Goal: Task Accomplishment & Management: Manage account settings

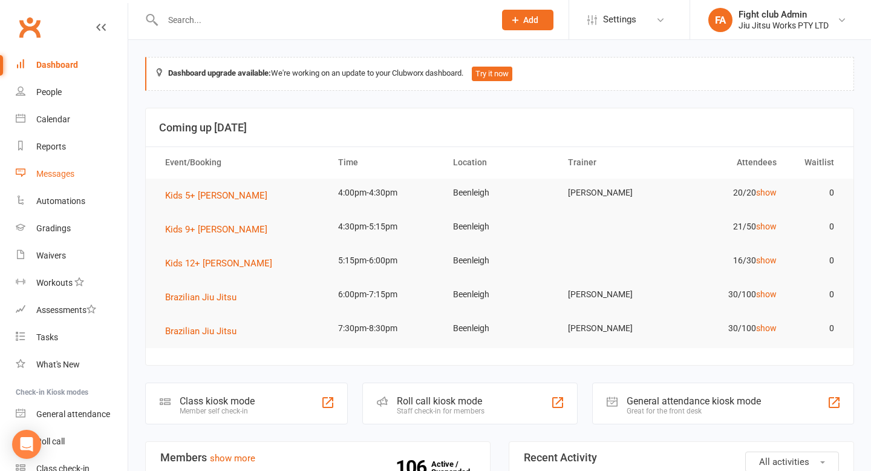
click at [70, 174] on div "Messages" at bounding box center [55, 174] width 38 height 10
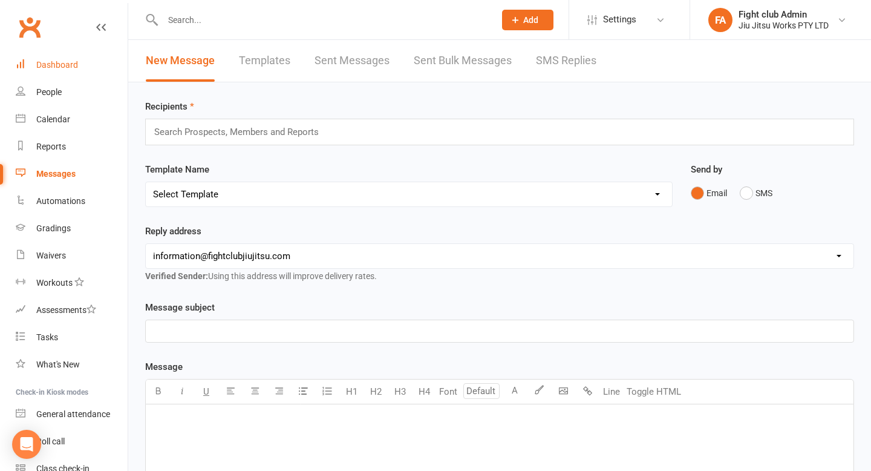
click at [77, 57] on link "Dashboard" at bounding box center [72, 64] width 112 height 27
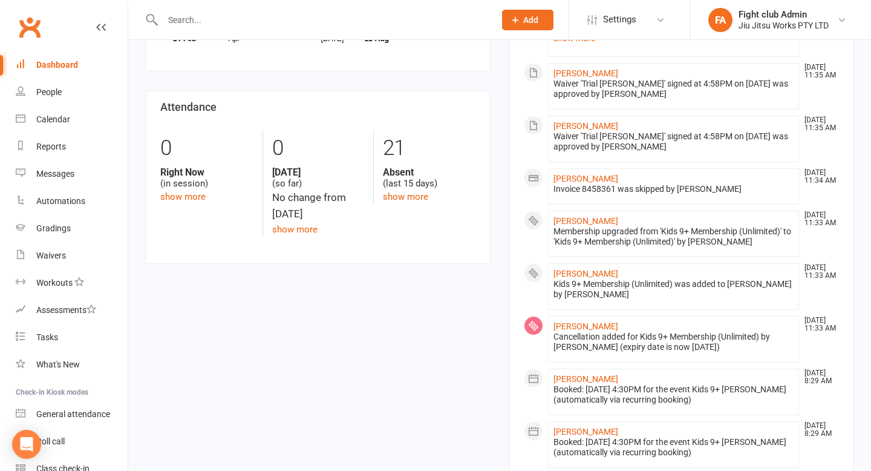
scroll to position [567, 0]
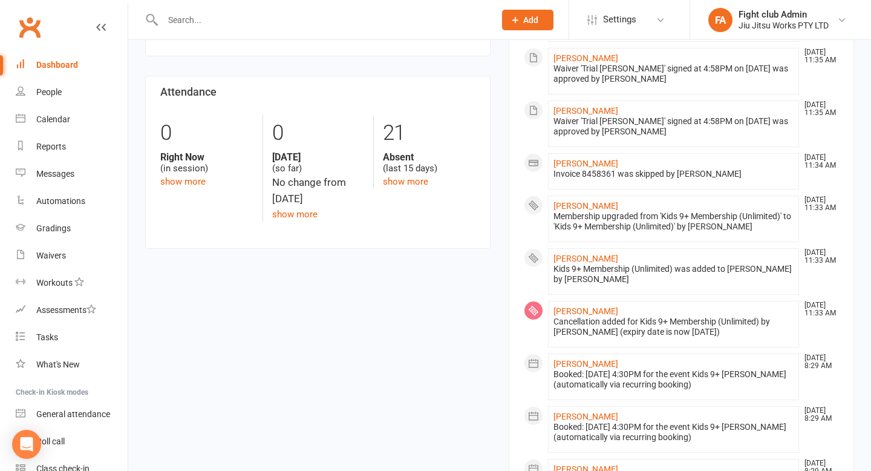
click at [31, 30] on link "Clubworx" at bounding box center [30, 27] width 30 height 30
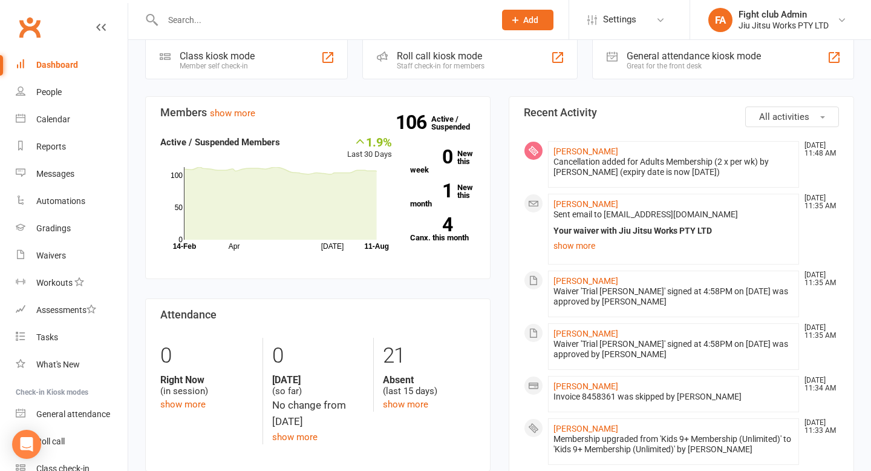
scroll to position [365, 0]
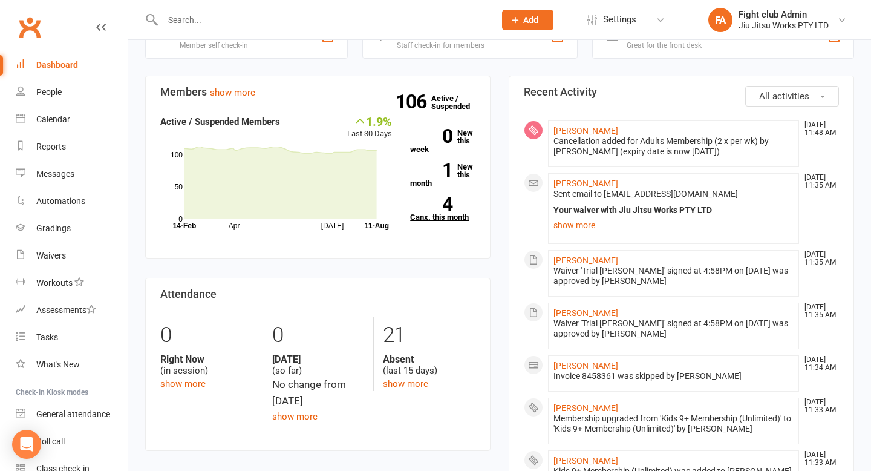
click at [452, 217] on link "4 Canx. this month" at bounding box center [442, 209] width 65 height 24
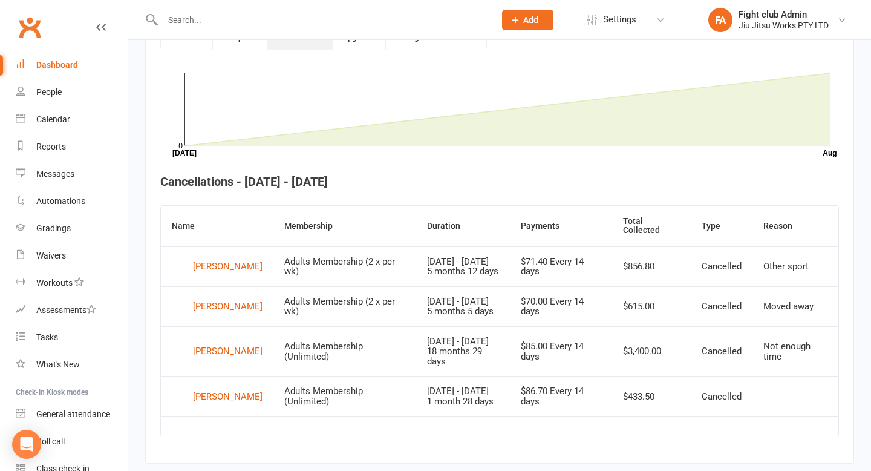
scroll to position [350, 0]
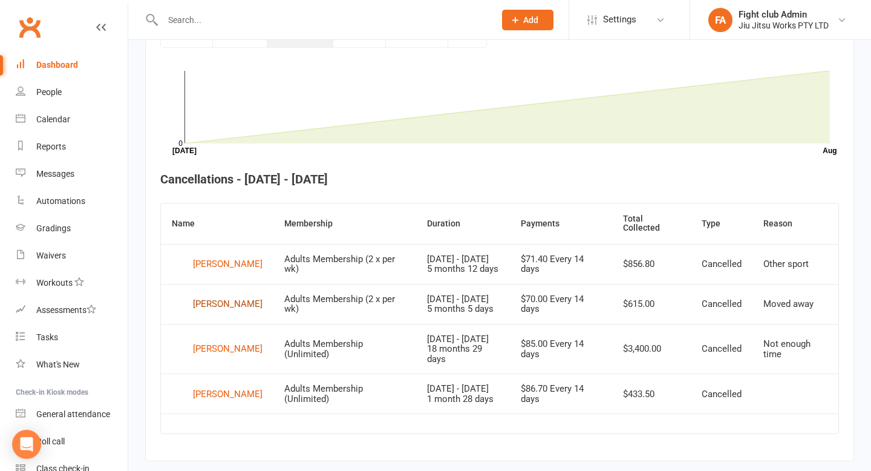
click at [229, 313] on div "Taylor Carter" at bounding box center [228, 304] width 70 height 18
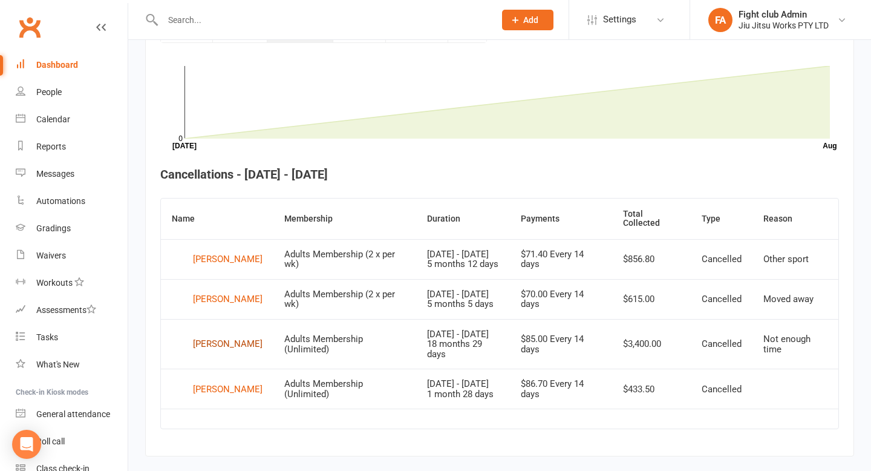
click at [203, 353] on div "Jacqueline Hunter" at bounding box center [228, 344] width 70 height 18
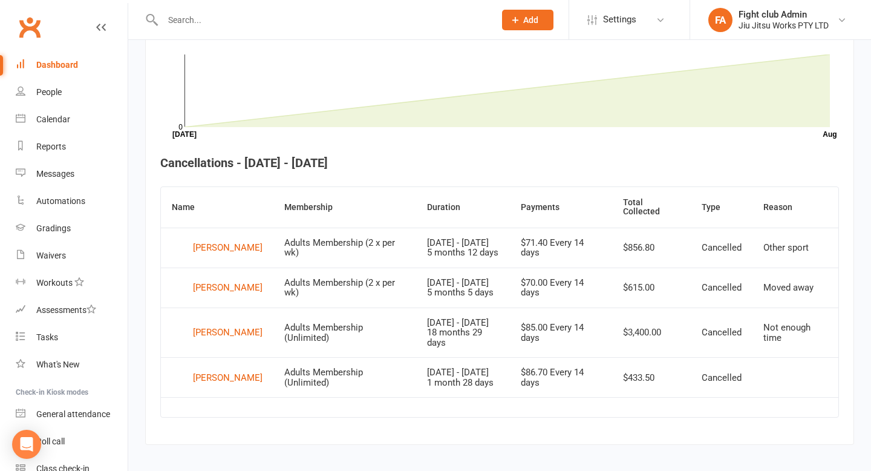
scroll to position [382, 0]
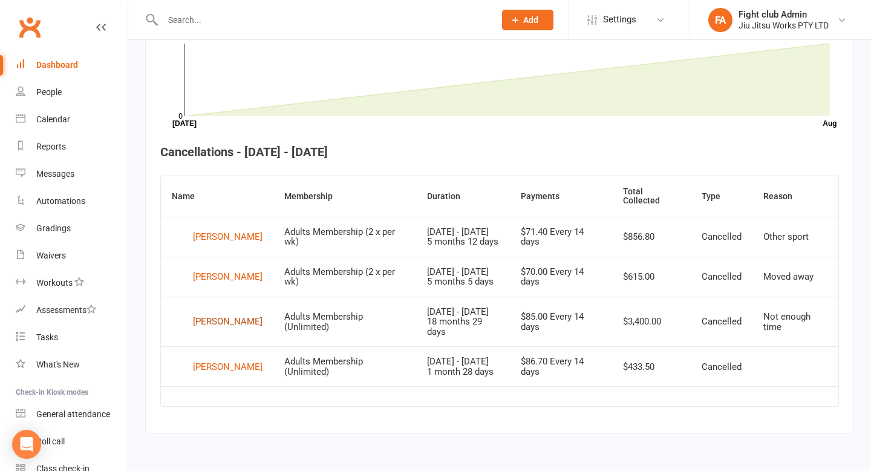
click at [255, 331] on div "Jacqueline Hunter" at bounding box center [228, 322] width 70 height 18
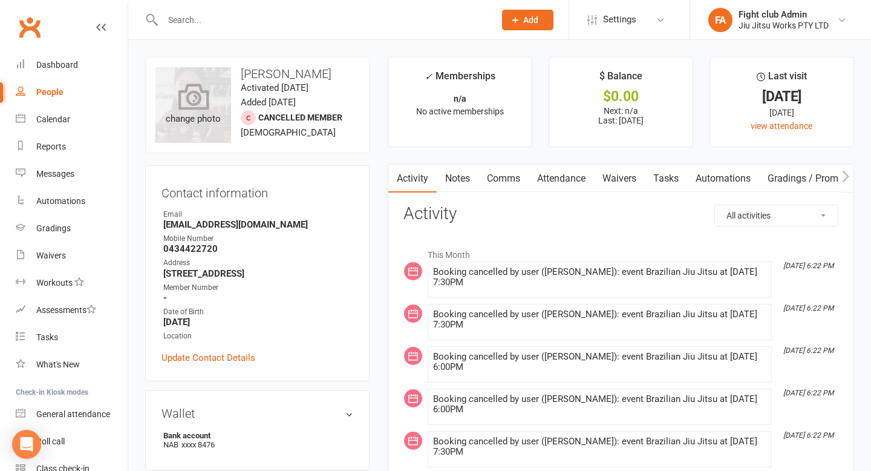
click at [181, 118] on div "change photo" at bounding box center [193, 105] width 76 height 76
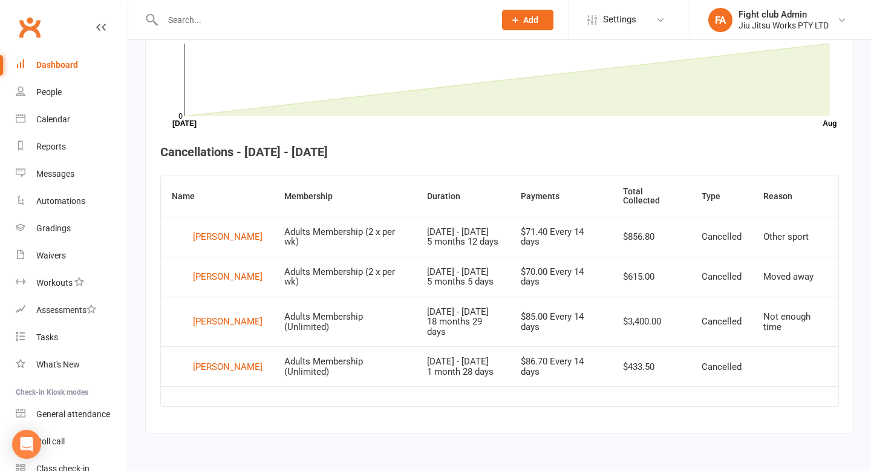
scroll to position [386, 0]
click at [474, 320] on td "Jan 3, 2024 - Aug 1, 2025 18 months 29 days" at bounding box center [463, 321] width 94 height 50
click at [244, 376] on div "Kaitlin Smith" at bounding box center [228, 366] width 70 height 18
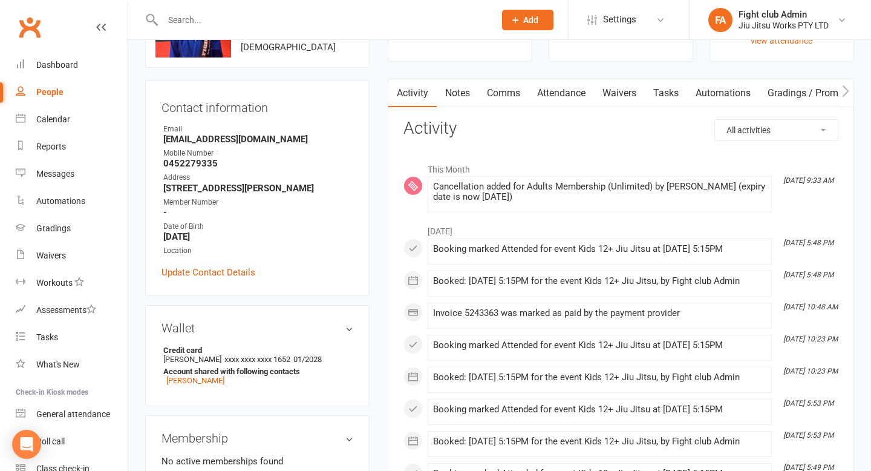
scroll to position [79, 0]
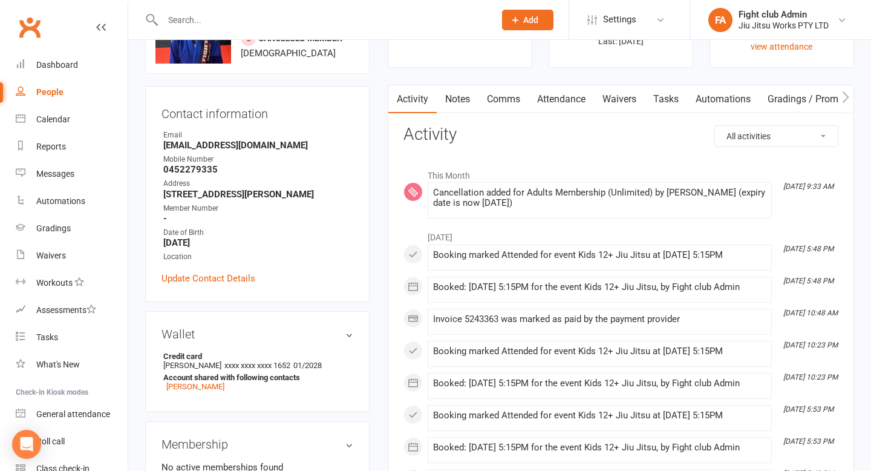
click at [603, 197] on div "Cancellation added for Adults Membership (Unlimited) by Kaela Banney (expiry da…" at bounding box center [599, 197] width 333 height 21
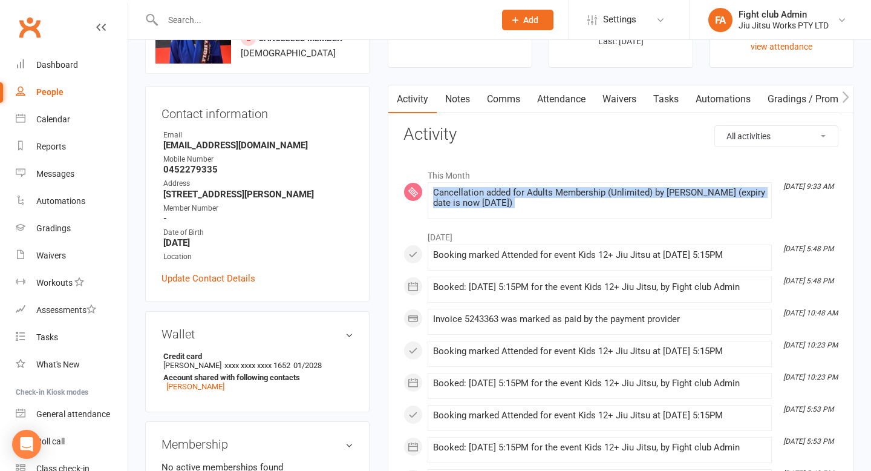
click at [603, 197] on div "Cancellation added for Adults Membership (Unlimited) by Kaela Banney (expiry da…" at bounding box center [599, 197] width 333 height 21
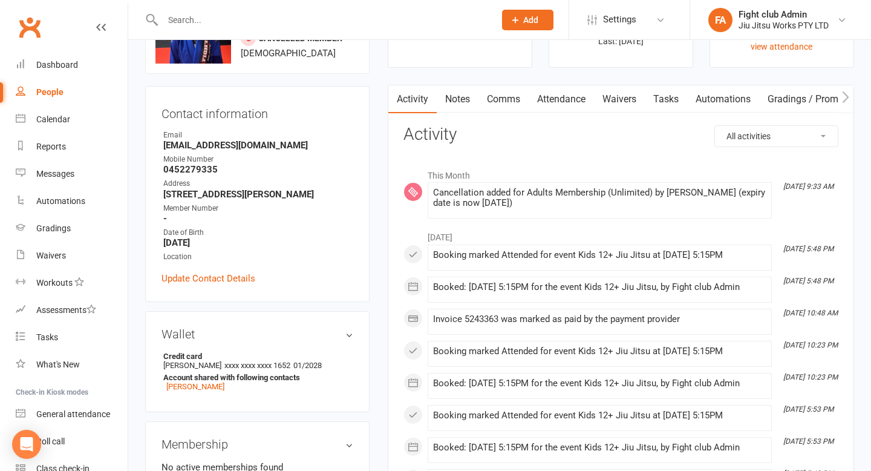
click at [607, 257] on div "Booking marked Attended for event Kids 12+ Jiu Jitsu at 31 Jul 2025 at 5:15PM" at bounding box center [599, 255] width 333 height 10
click at [590, 292] on div "Booked: 31 Jul 2025 at 5:15PM for the event Kids 12+ Jiu Jitsu, by Fight club A…" at bounding box center [599, 287] width 333 height 10
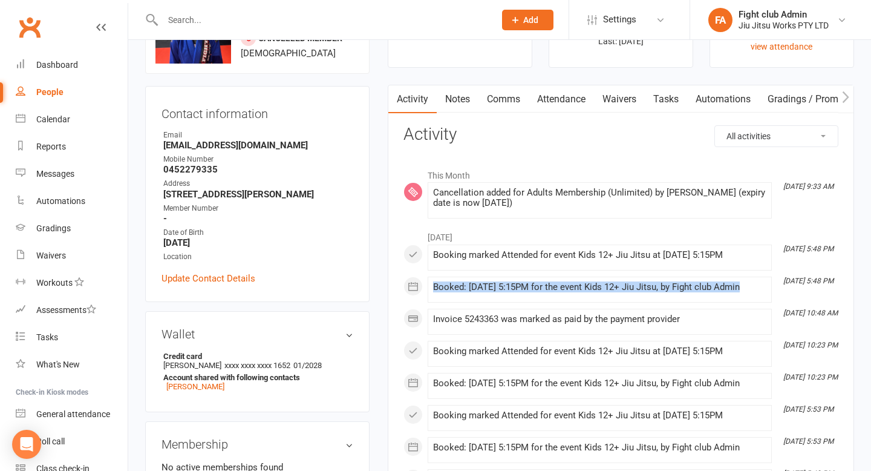
click at [590, 292] on div "Booked: 31 Jul 2025 at 5:15PM for the event Kids 12+ Jiu Jitsu, by Fight club A…" at bounding box center [599, 287] width 333 height 10
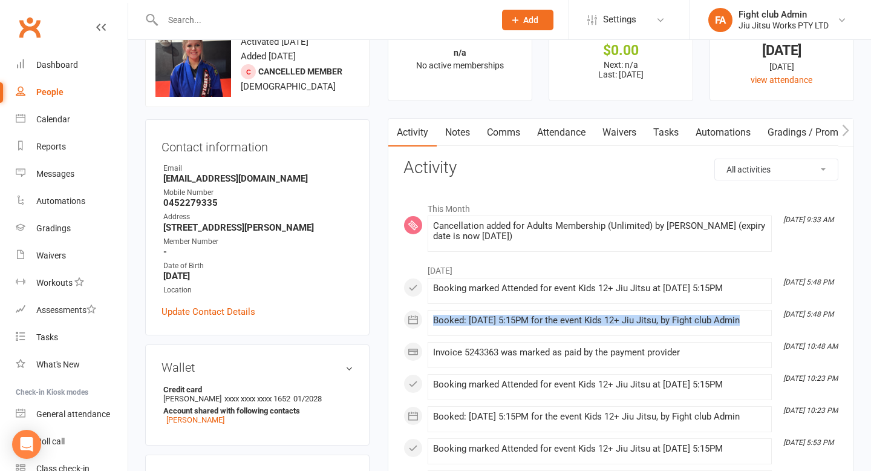
scroll to position [0, 0]
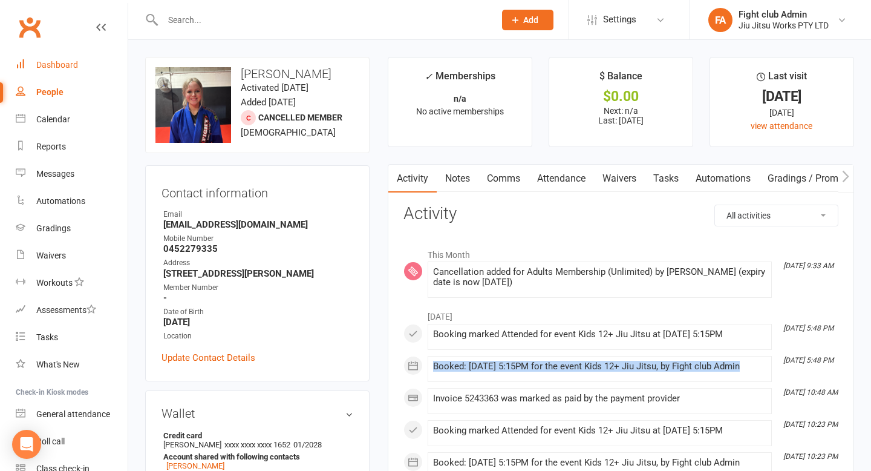
click at [44, 74] on link "Dashboard" at bounding box center [72, 64] width 112 height 27
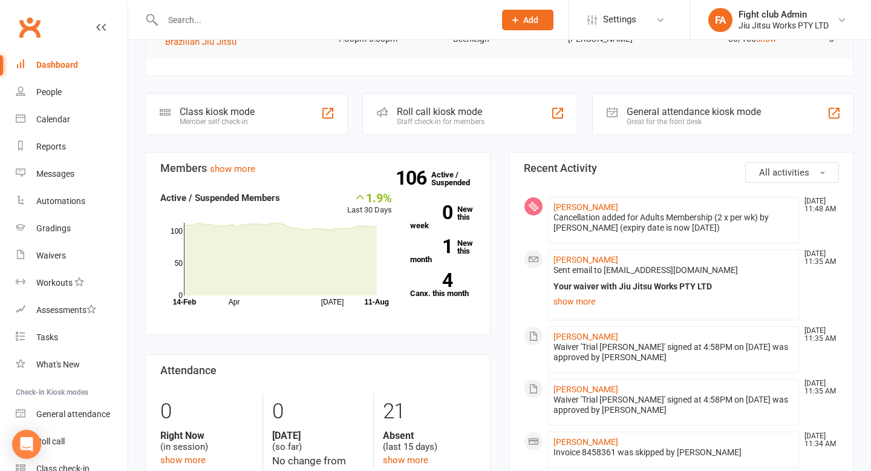
scroll to position [276, 0]
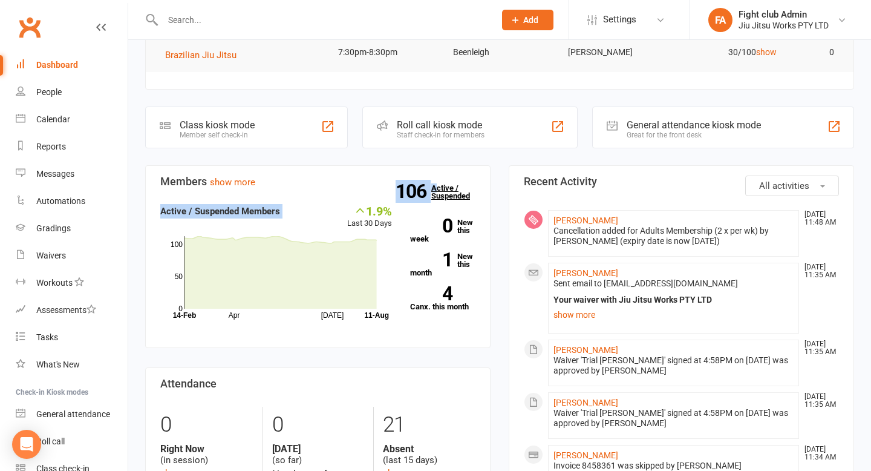
drag, startPoint x: 388, startPoint y: 190, endPoint x: 436, endPoint y: 187, distance: 48.4
click at [436, 187] on section "Members show more 1.9% Last 30 Days Active / Suspended Members Apr Jul Month 14…" at bounding box center [317, 256] width 345 height 183
click at [381, 194] on section "Members show more 1.9% Last 30 Days Active / Suspended Members Apr Jul Month 14…" at bounding box center [317, 256] width 345 height 183
drag, startPoint x: 380, startPoint y: 192, endPoint x: 417, endPoint y: 210, distance: 40.3
click at [417, 210] on section "Members show more 1.9% Last 30 Days Active / Suspended Members Apr Jul Month 14…" at bounding box center [317, 256] width 345 height 183
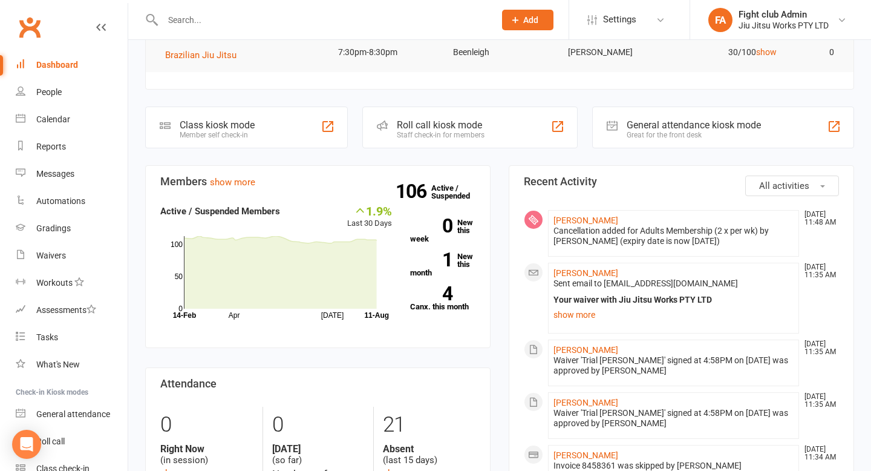
click at [393, 177] on h3 "Members show more" at bounding box center [317, 181] width 315 height 12
drag, startPoint x: 391, startPoint y: 187, endPoint x: 432, endPoint y: 187, distance: 40.5
click at [432, 187] on section "Members show more 1.9% Last 30 Days Active / Suspended Members Apr Jul Month 14…" at bounding box center [317, 256] width 345 height 183
click at [353, 181] on h3 "Members show more" at bounding box center [317, 181] width 315 height 12
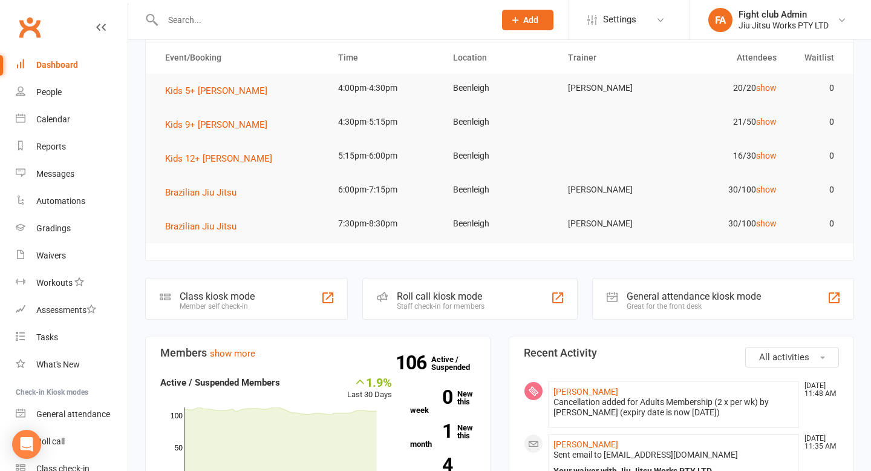
scroll to position [93, 0]
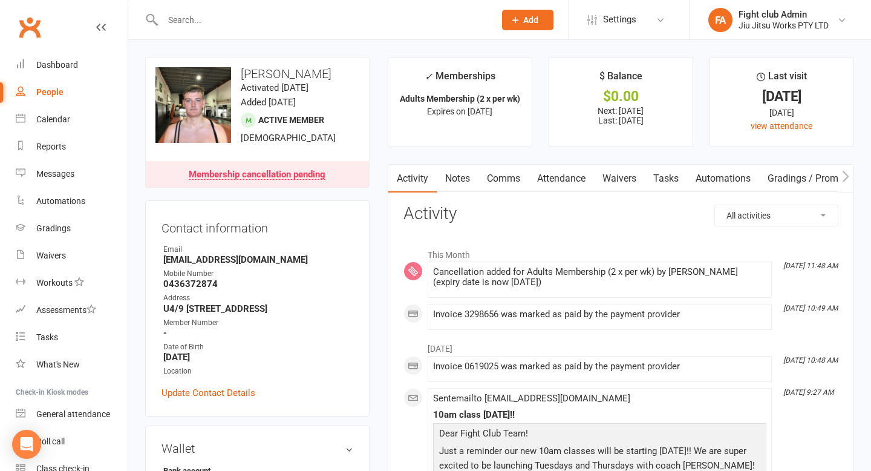
scroll to position [5, 0]
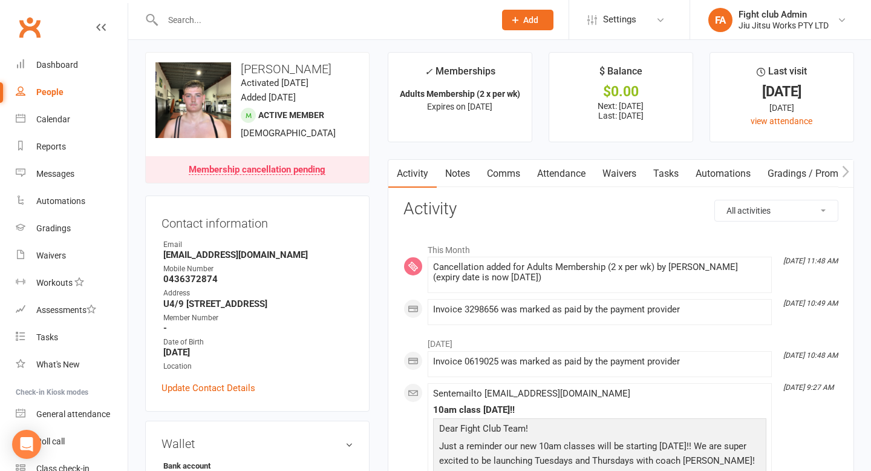
click at [469, 275] on div "Cancellation added for Adults Membership (2 x per wk) by [PERSON_NAME] (expiry …" at bounding box center [599, 272] width 333 height 21
click at [469, 275] on div "Cancellation added for Adults Membership (2 x per wk) by Kaela Banney (expiry d…" at bounding box center [599, 272] width 333 height 21
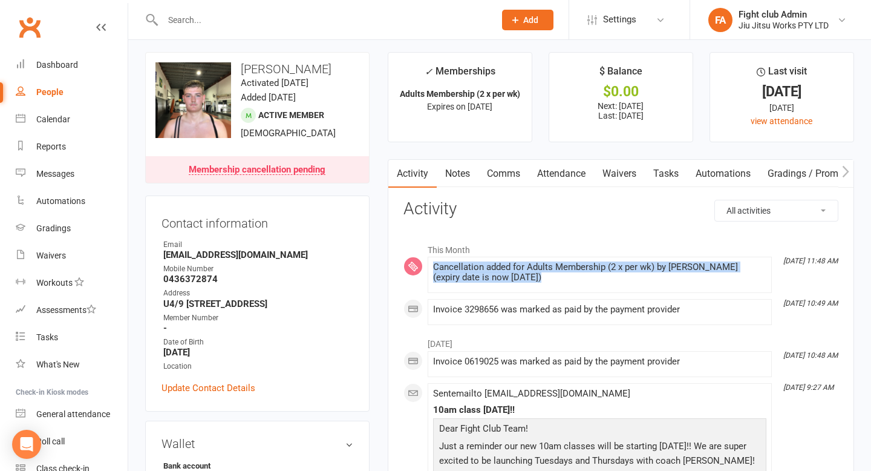
click at [469, 275] on div "Cancellation added for Adults Membership (2 x per wk) by Kaela Banney (expiry d…" at bounding box center [599, 272] width 333 height 21
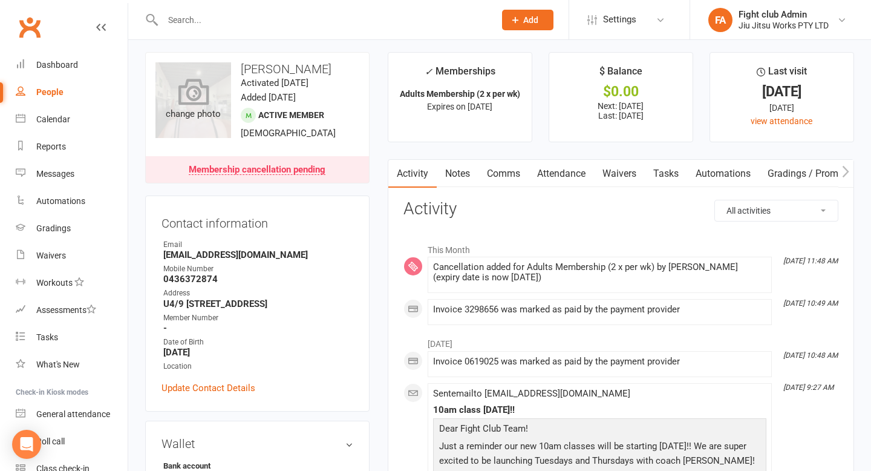
click at [215, 127] on div "change photo" at bounding box center [193, 100] width 76 height 76
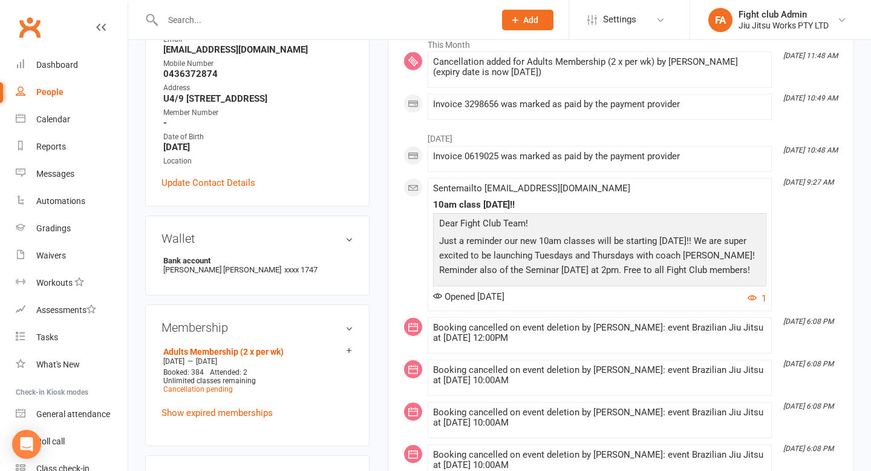
scroll to position [0, 0]
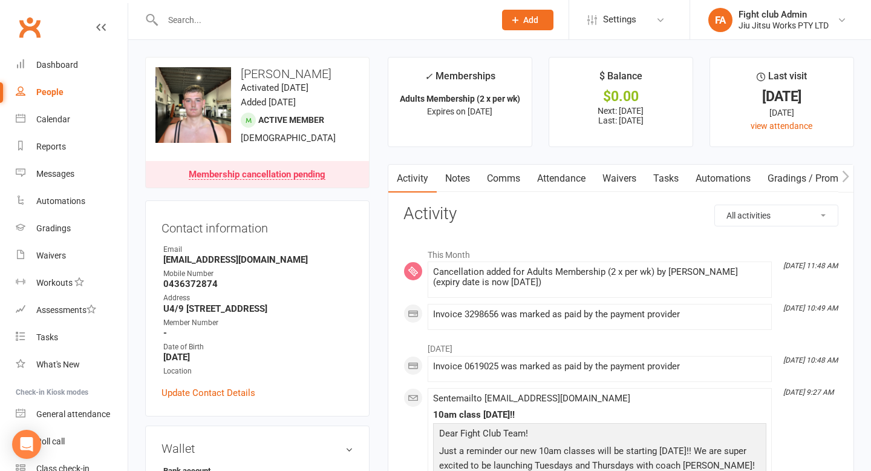
click at [47, 90] on div "People" at bounding box center [49, 92] width 27 height 10
select select "100"
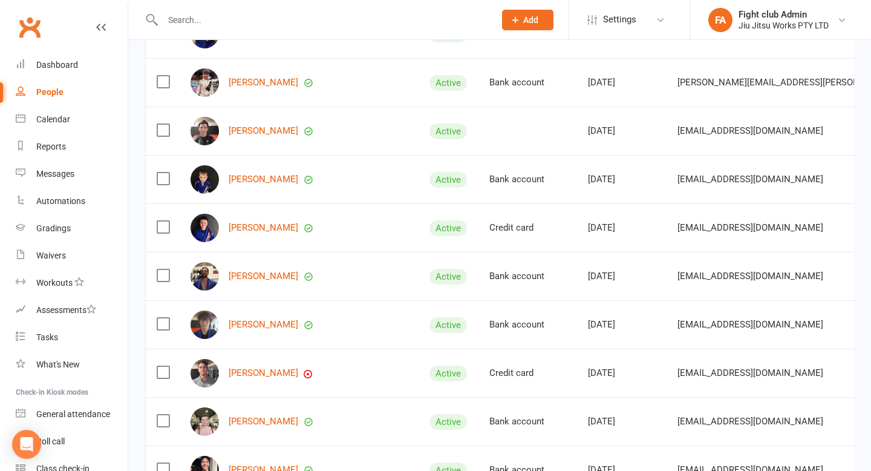
scroll to position [587, 0]
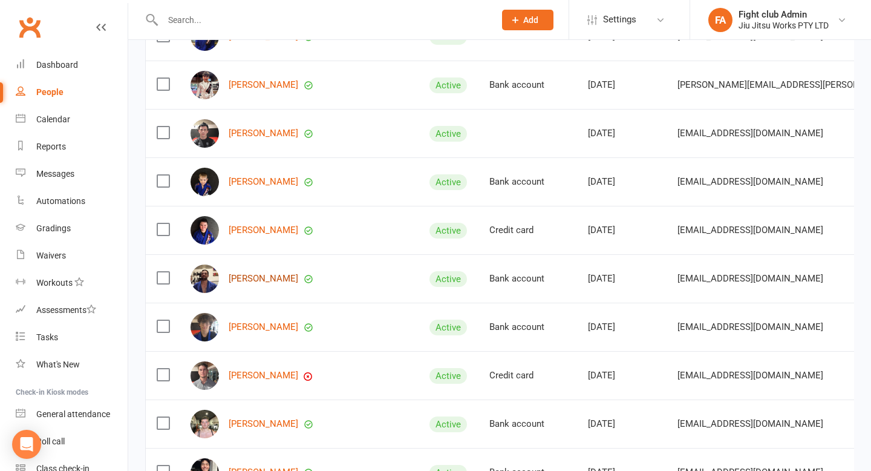
click at [238, 281] on link "Chase Callaghan" at bounding box center [264, 278] width 70 height 10
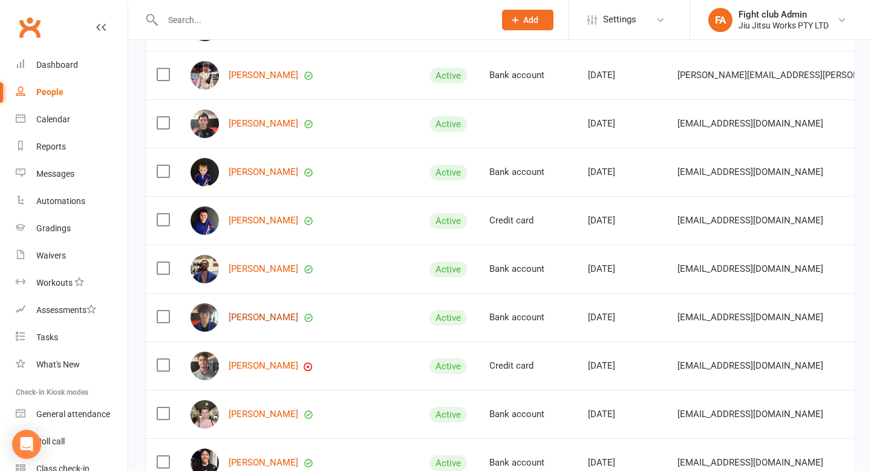
click at [275, 319] on link "Mason Calvey" at bounding box center [264, 317] width 70 height 10
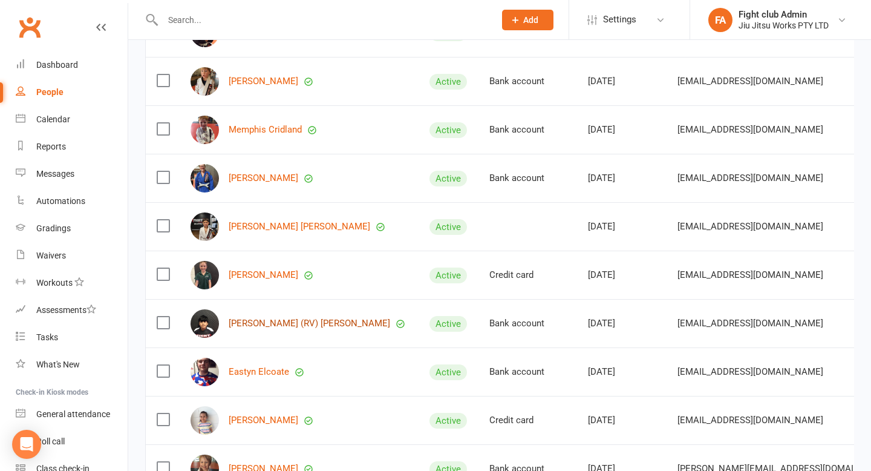
scroll to position [1387, 0]
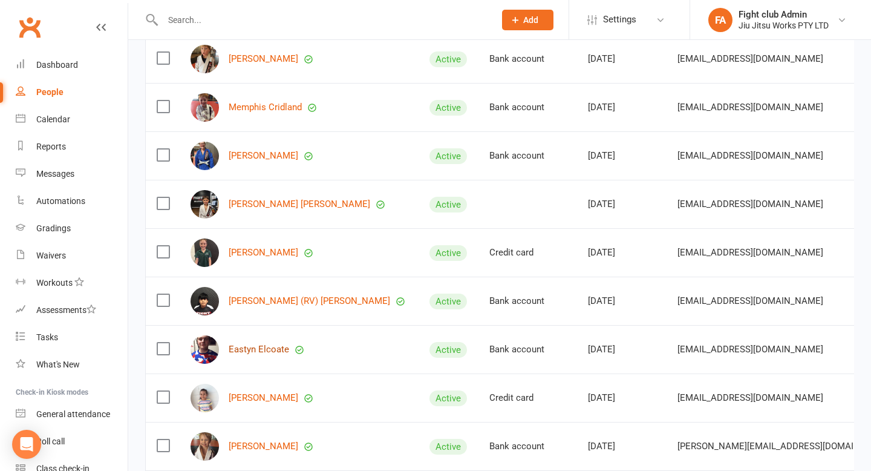
click at [266, 347] on link "Eastyn Elcoate" at bounding box center [259, 349] width 60 height 10
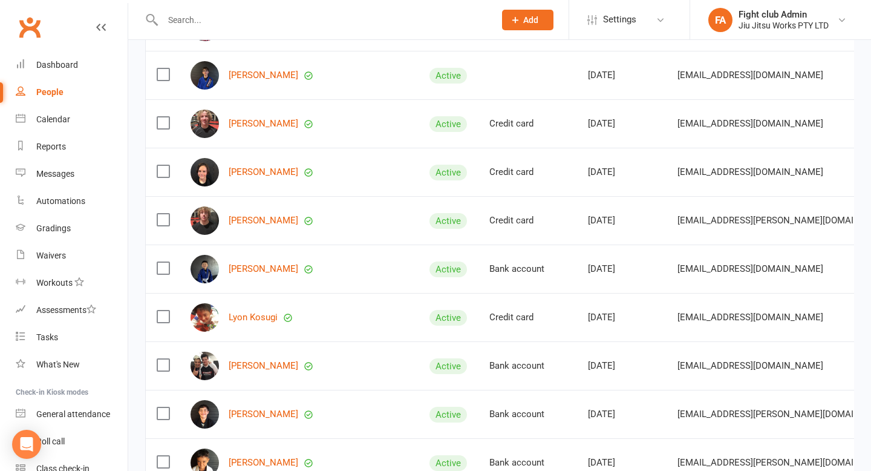
scroll to position [2426, 0]
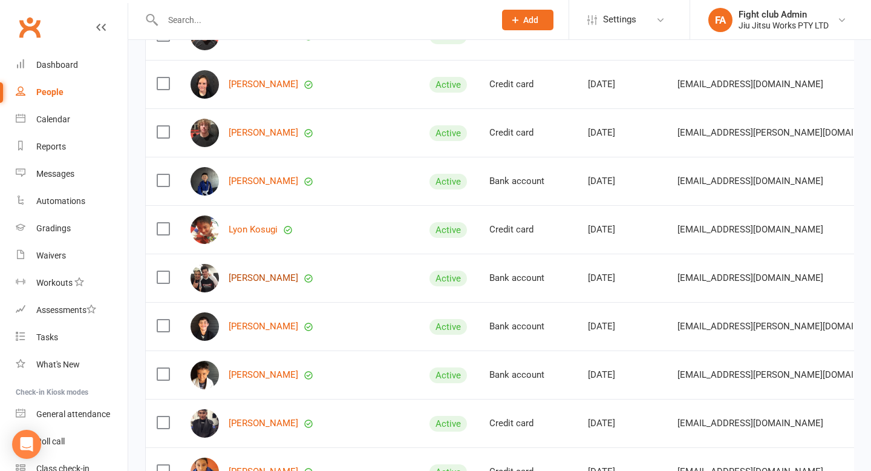
click at [256, 282] on link "Bailey Laird" at bounding box center [264, 278] width 70 height 10
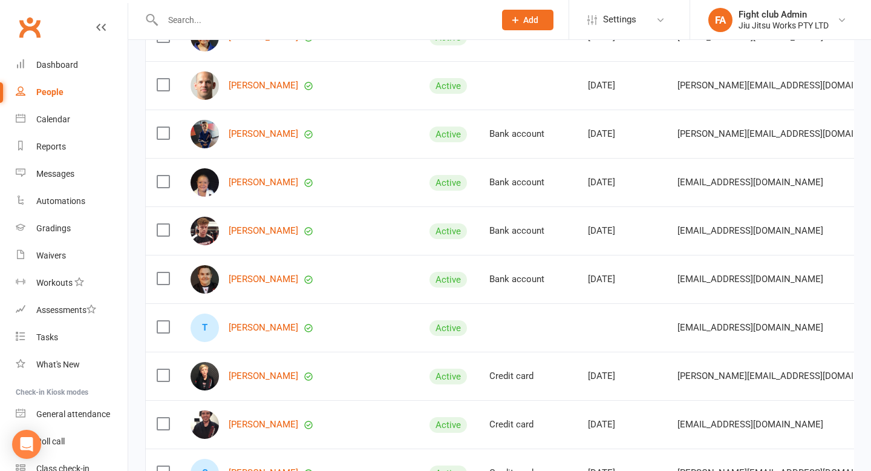
scroll to position [4187, 0]
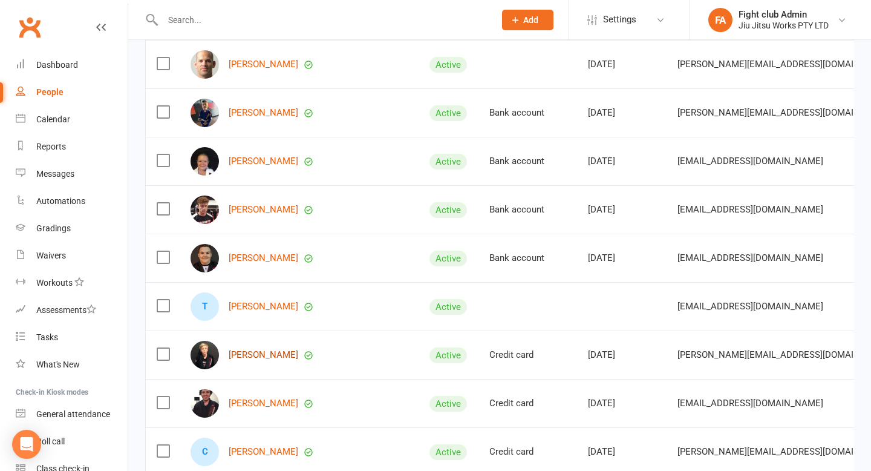
click at [269, 351] on link "Tyson Shepherd" at bounding box center [264, 355] width 70 height 10
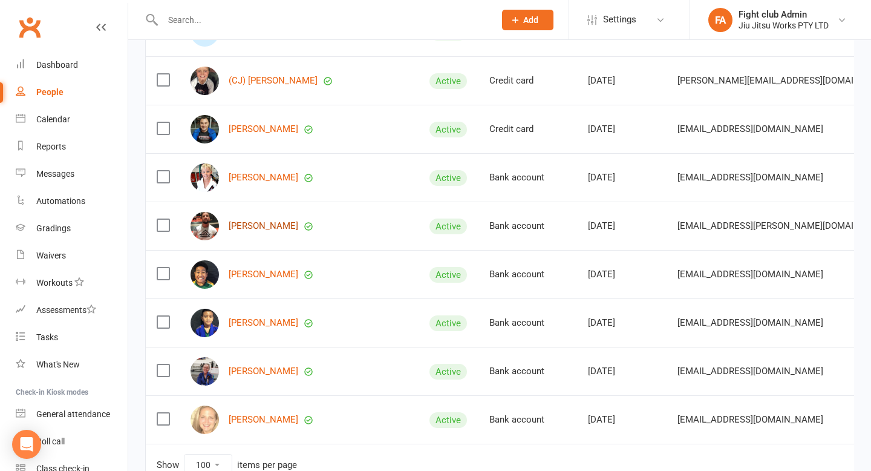
scroll to position [4612, 0]
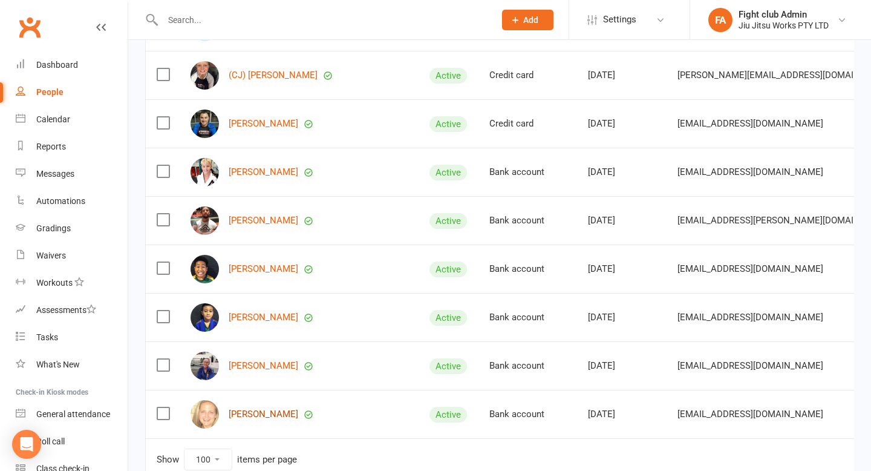
click at [262, 415] on link "Kelly Truloff" at bounding box center [264, 414] width 70 height 10
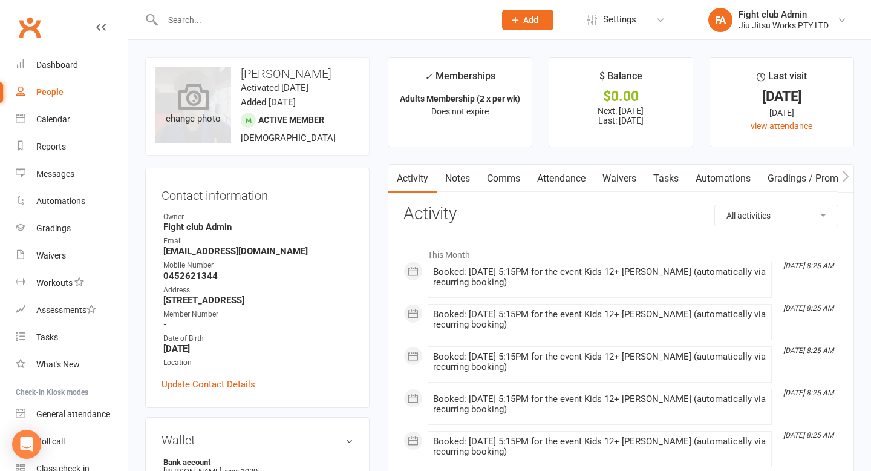
click at [196, 121] on div "change photo" at bounding box center [193, 105] width 76 height 76
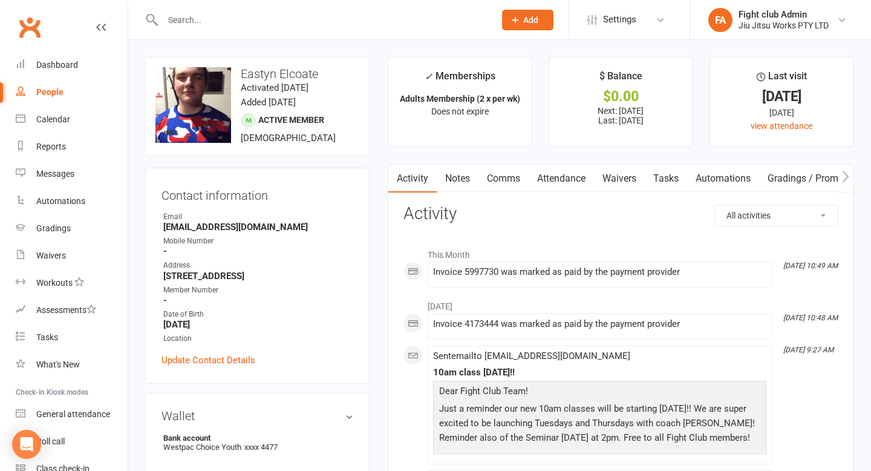
click at [581, 175] on link "Attendance" at bounding box center [561, 178] width 65 height 28
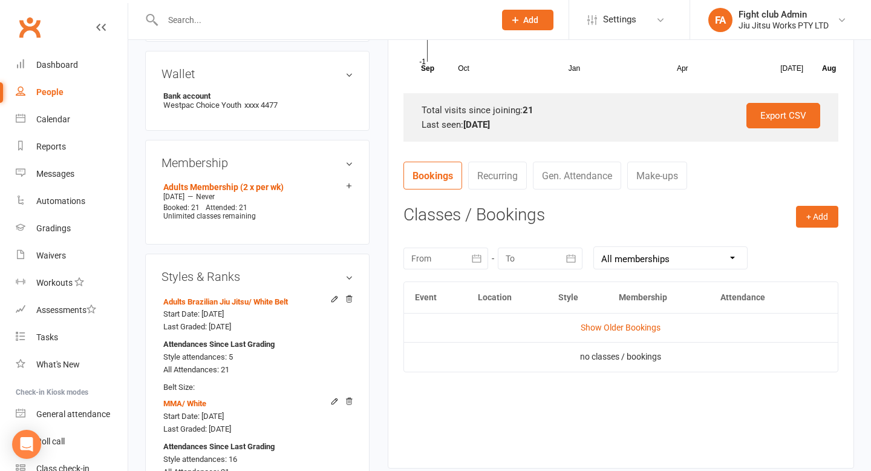
scroll to position [347, 0]
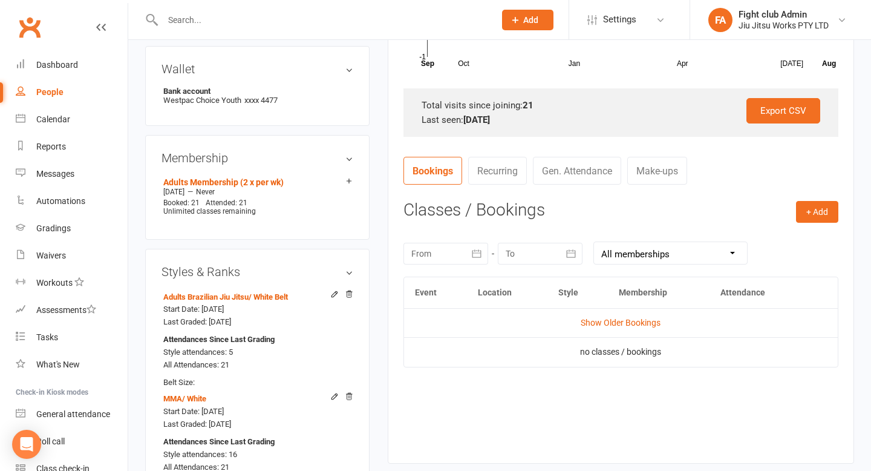
click at [454, 254] on div at bounding box center [445, 254] width 85 height 22
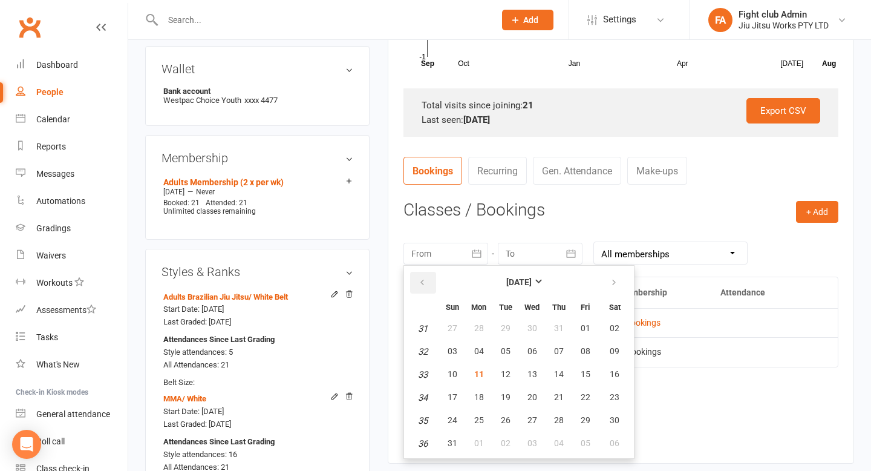
click at [426, 290] on button "button" at bounding box center [423, 283] width 26 height 22
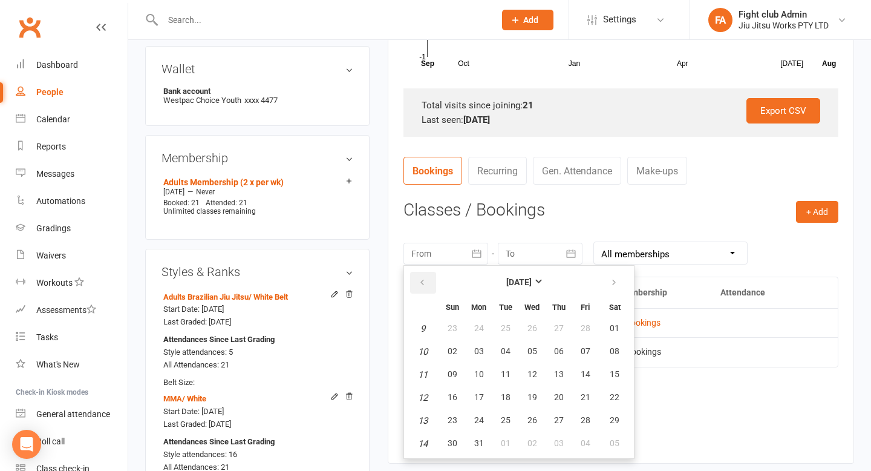
click at [426, 290] on button "button" at bounding box center [423, 283] width 26 height 22
click at [537, 325] on button "01" at bounding box center [531, 329] width 25 height 22
type input "01 Jan 2025"
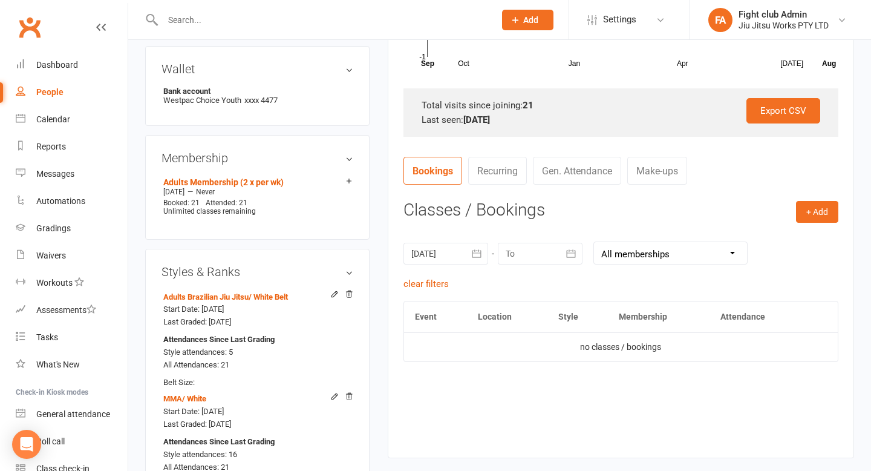
click at [555, 249] on div at bounding box center [540, 254] width 85 height 22
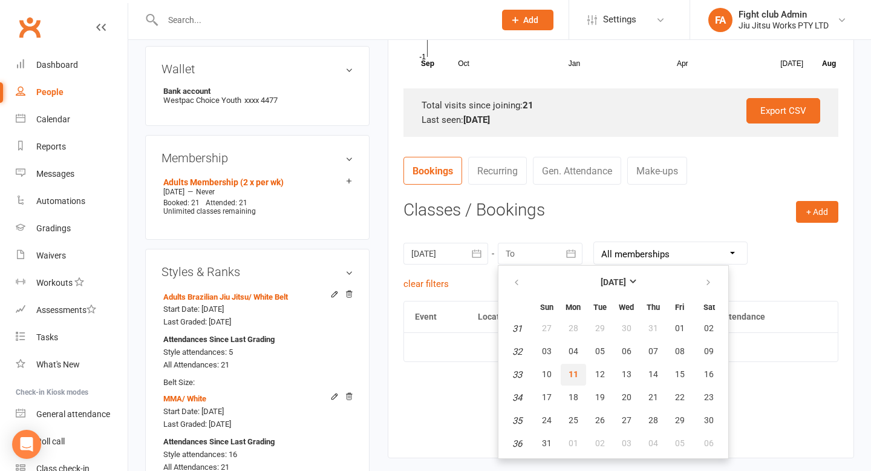
click at [564, 371] on button "11" at bounding box center [573, 374] width 25 height 22
type input "11 Aug 2025"
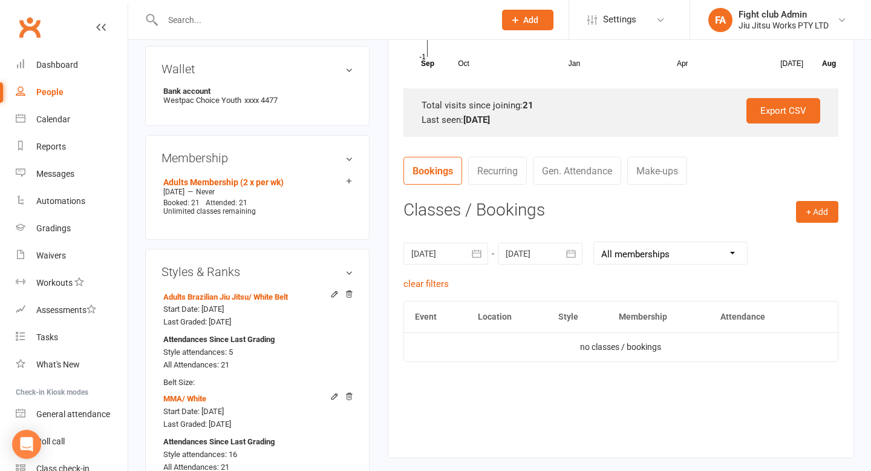
click at [680, 252] on select "All memberships From other Members Adults Membership (2 x per wk)" at bounding box center [670, 253] width 153 height 22
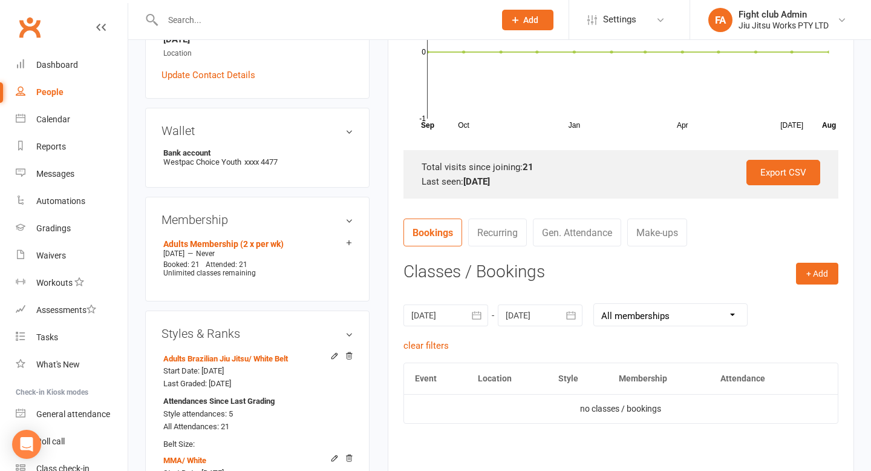
scroll to position [274, 0]
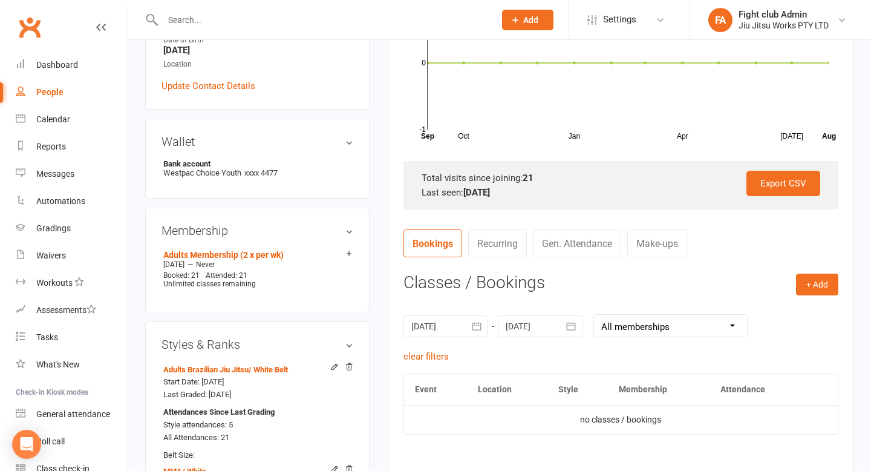
click at [490, 194] on strong "29 Aug 2024" at bounding box center [476, 192] width 27 height 11
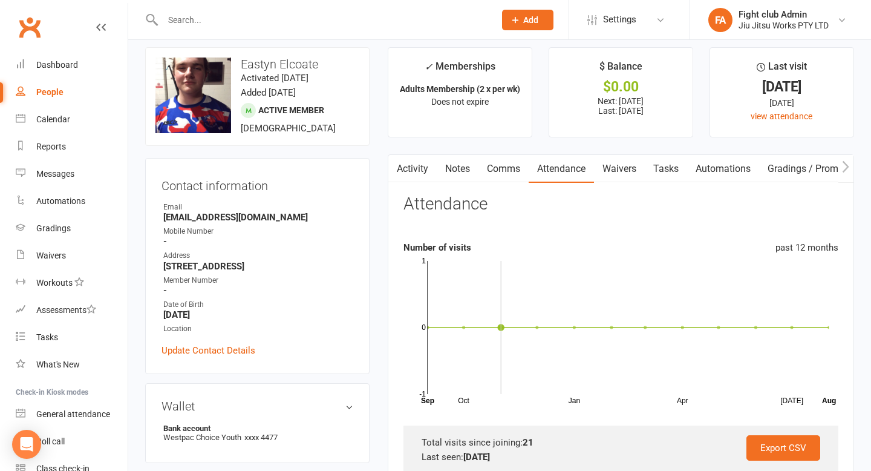
scroll to position [0, 0]
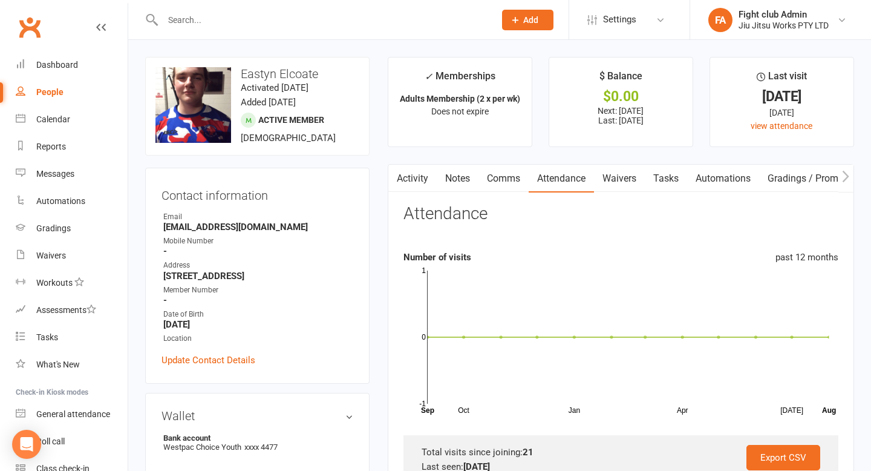
click at [278, 278] on strong "5 Lakeside Court Windaroo Qld 4207" at bounding box center [258, 275] width 190 height 11
click at [255, 83] on time "Activated 28 February, 2024" at bounding box center [275, 87] width 68 height 11
click at [255, 77] on h3 "Eastyn Elcoate" at bounding box center [257, 73] width 204 height 13
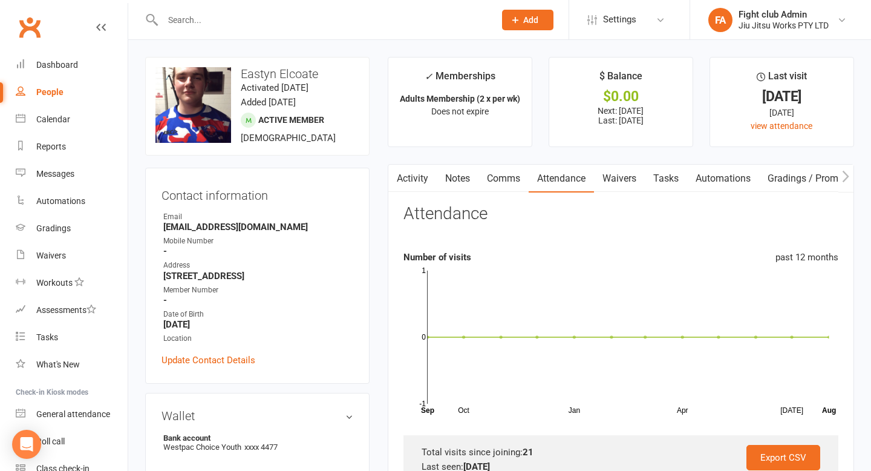
click at [256, 77] on h3 "Eastyn Elcoate" at bounding box center [257, 73] width 204 height 13
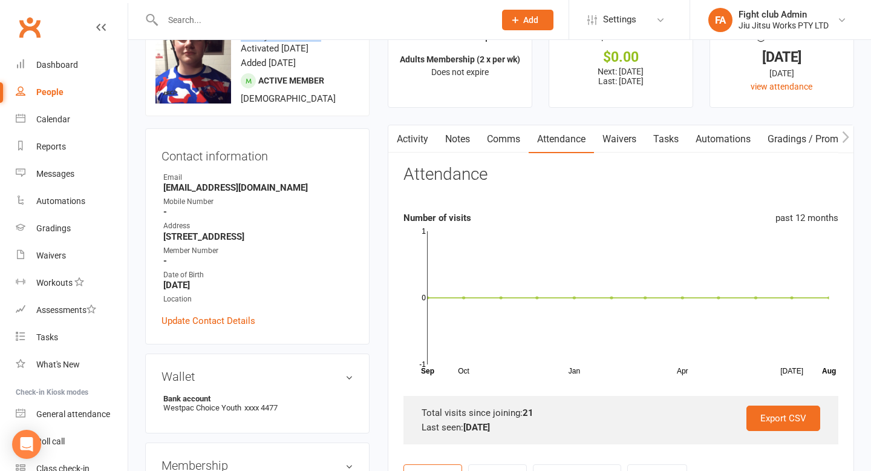
scroll to position [60, 0]
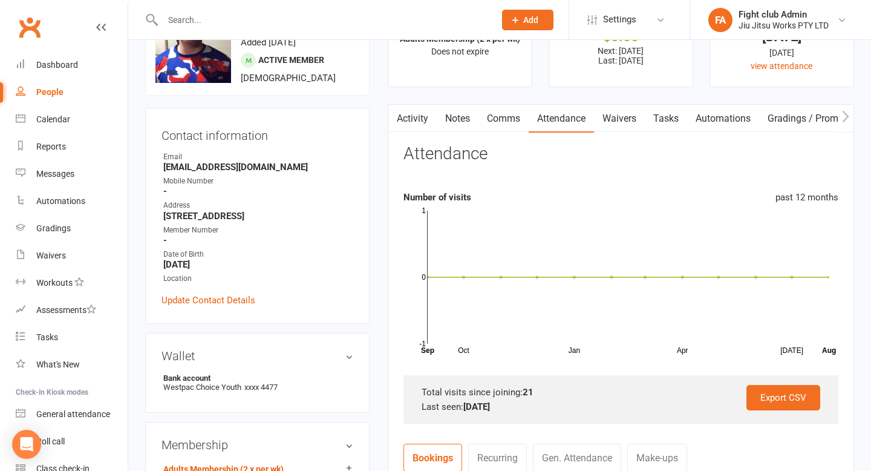
click at [210, 264] on strong "August 17, 2005" at bounding box center [258, 264] width 190 height 11
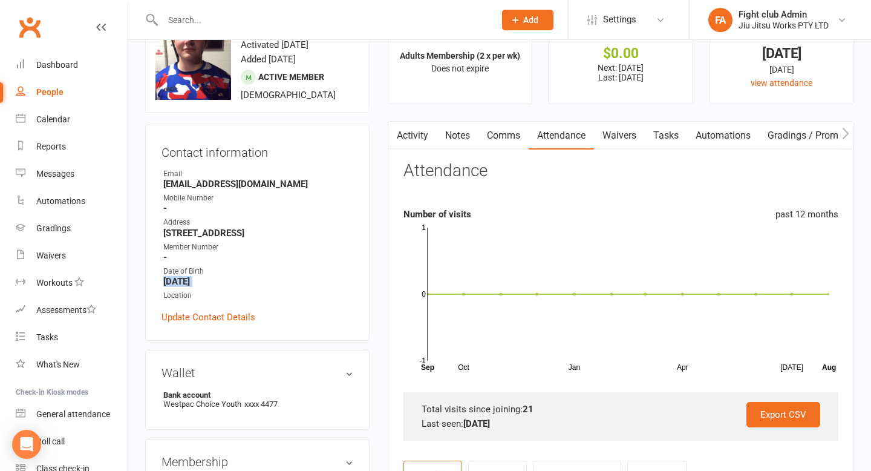
scroll to position [27, 0]
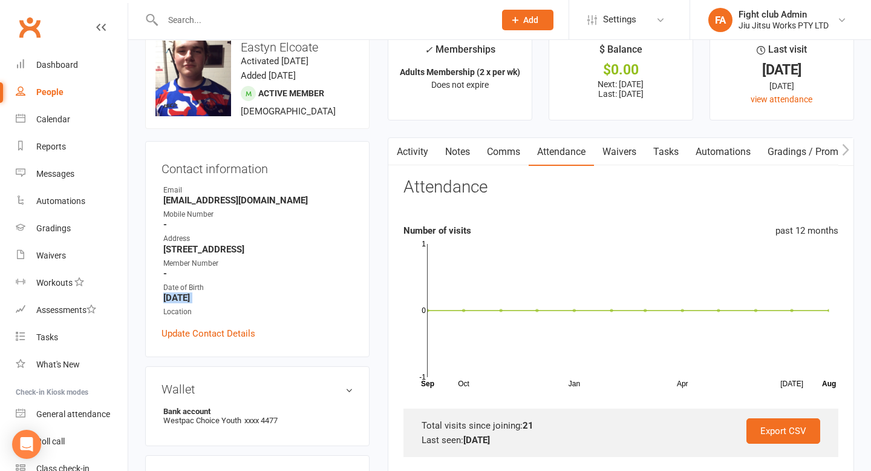
click at [616, 161] on link "Waivers" at bounding box center [619, 152] width 51 height 28
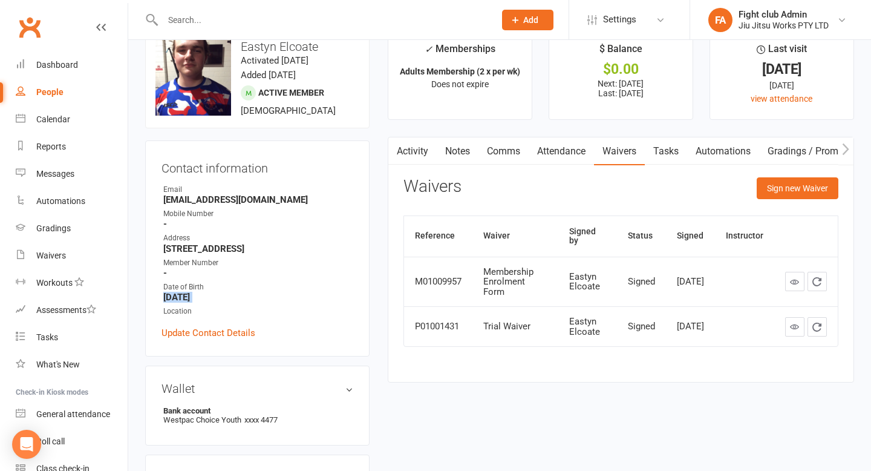
scroll to position [11, 0]
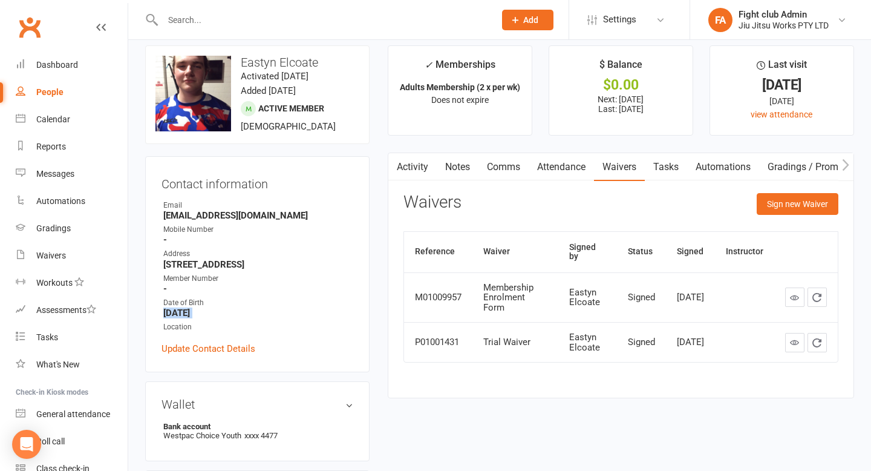
click at [659, 169] on link "Tasks" at bounding box center [666, 167] width 42 height 28
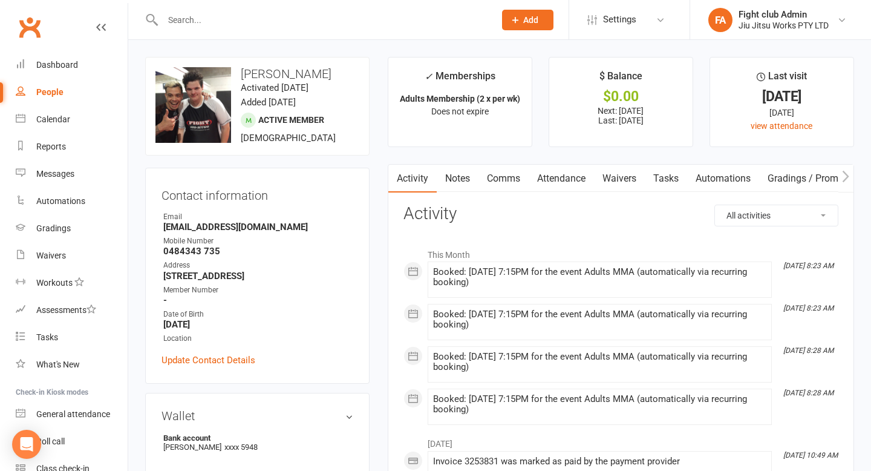
click at [578, 183] on link "Attendance" at bounding box center [561, 178] width 65 height 28
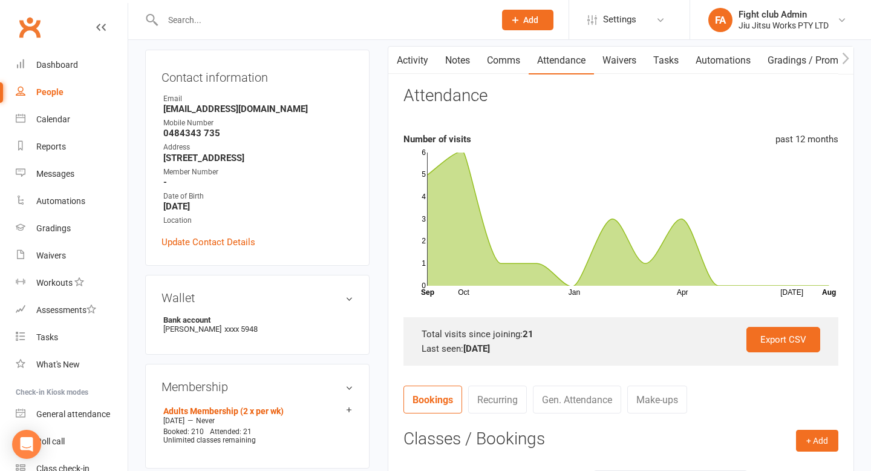
scroll to position [120, 0]
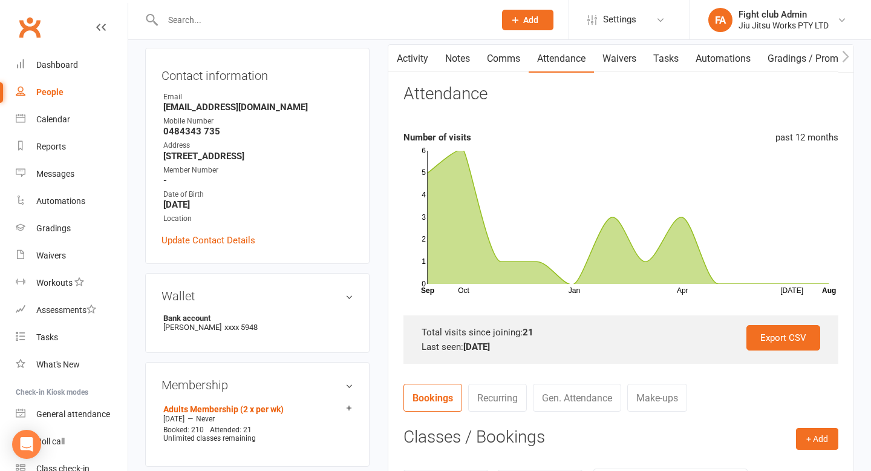
click at [471, 348] on strong "29 Apr 2025" at bounding box center [476, 346] width 27 height 11
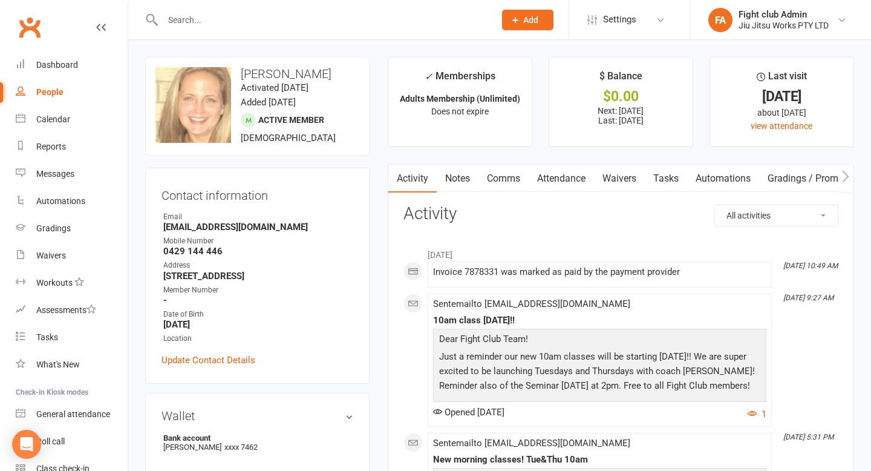
click at [581, 184] on link "Attendance" at bounding box center [561, 178] width 65 height 28
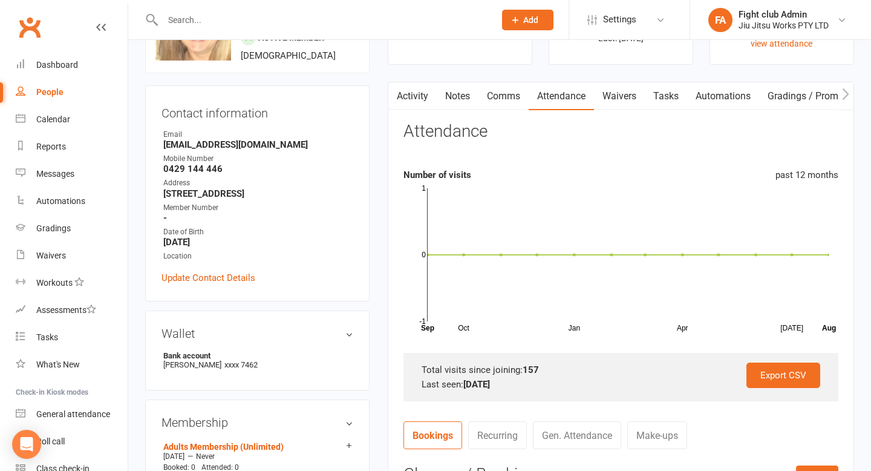
scroll to position [93, 0]
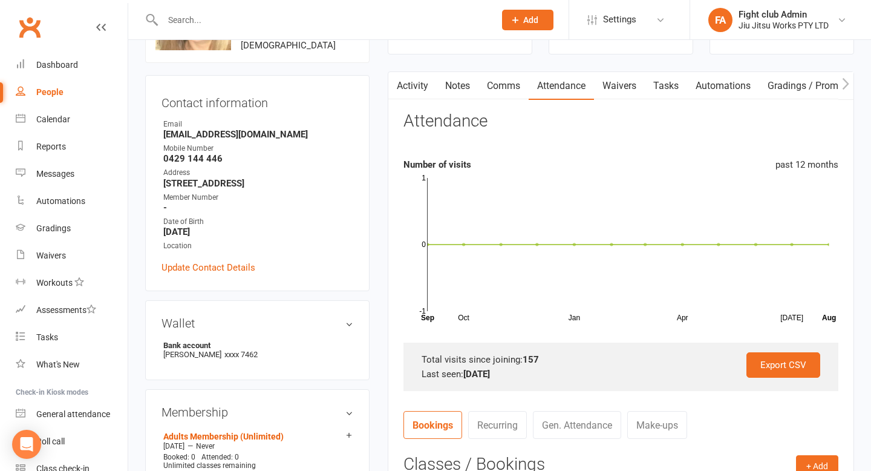
click at [490, 371] on strong "[DATE]" at bounding box center [476, 373] width 27 height 11
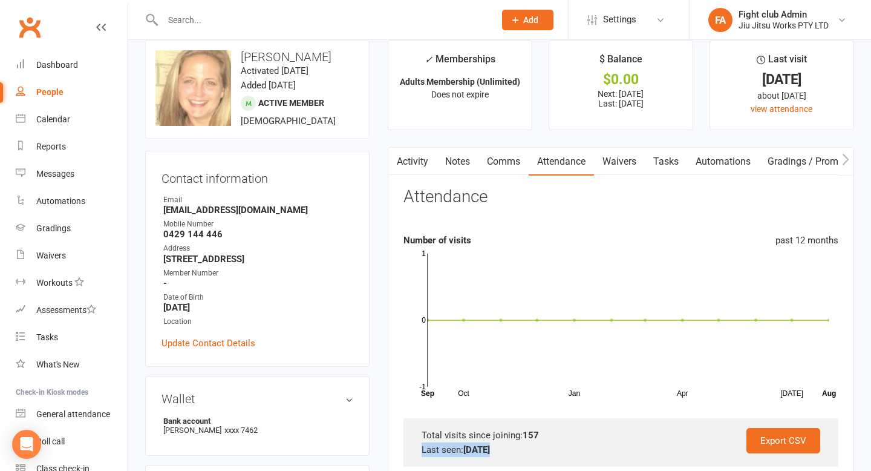
scroll to position [18, 0]
click at [418, 253] on icon "Oct Jan Apr [DATE] Month Sep Aug -1 0 1" at bounding box center [620, 321] width 435 height 151
